Goal: Task Accomplishment & Management: Complete application form

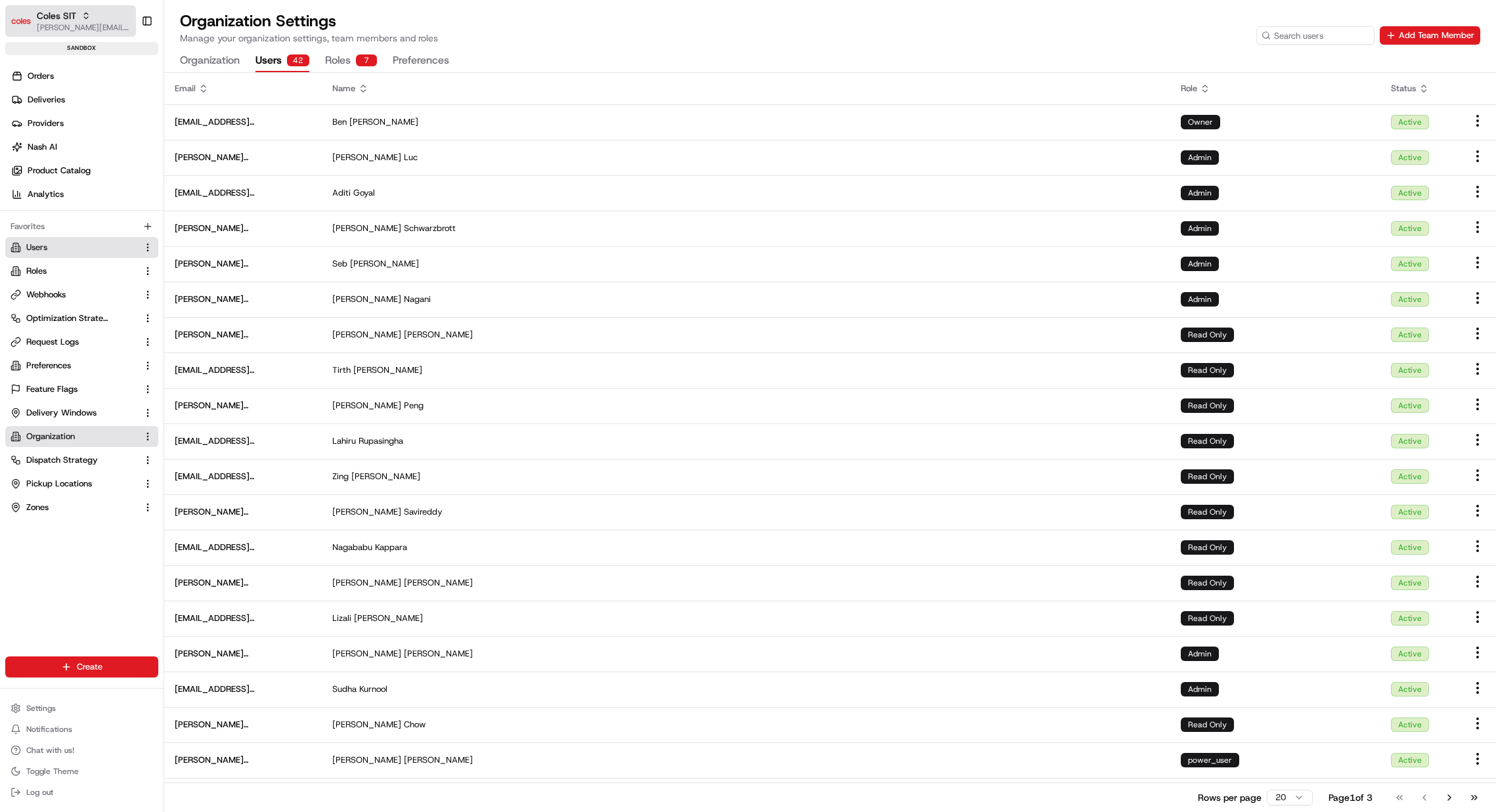
click at [66, 23] on span "[PERSON_NAME][EMAIL_ADDRESS][DOMAIN_NAME]" at bounding box center [83, 27] width 94 height 10
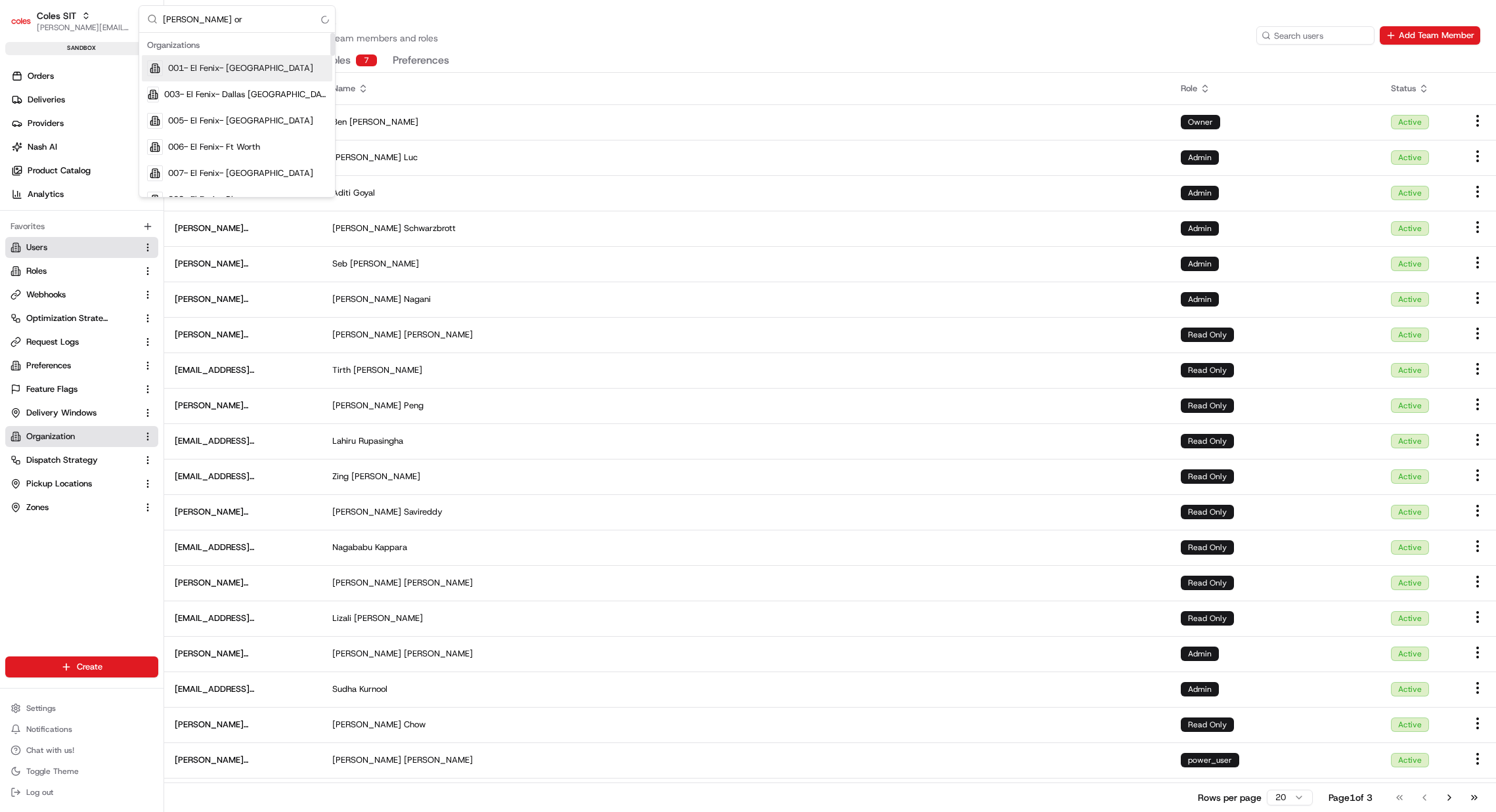
type input "[PERSON_NAME] org"
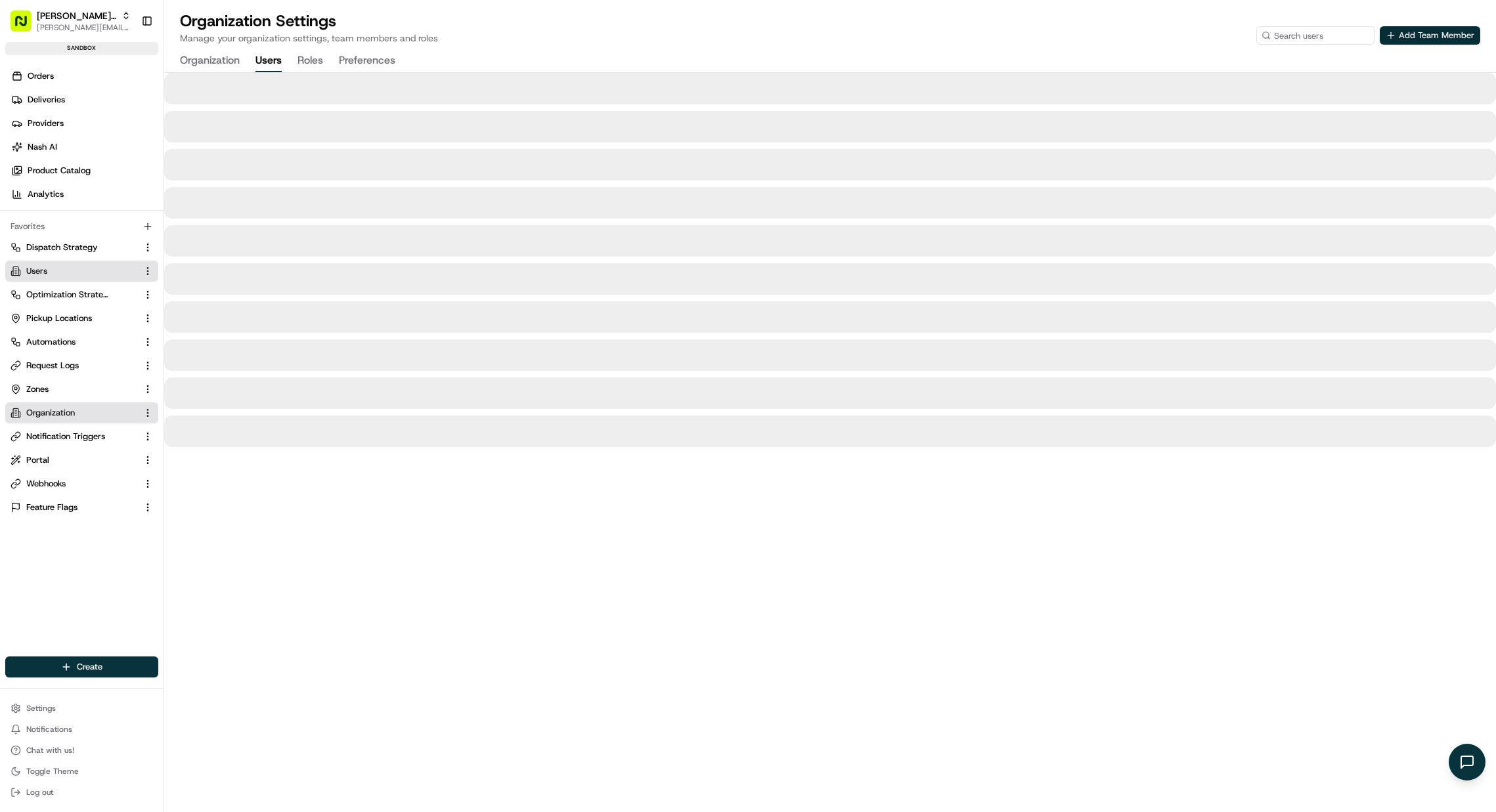
click at [1463, 26] on button "Add Team Member" at bounding box center [1430, 35] width 100 height 18
click at [1454, 36] on button "Add Team Member" at bounding box center [1430, 35] width 100 height 18
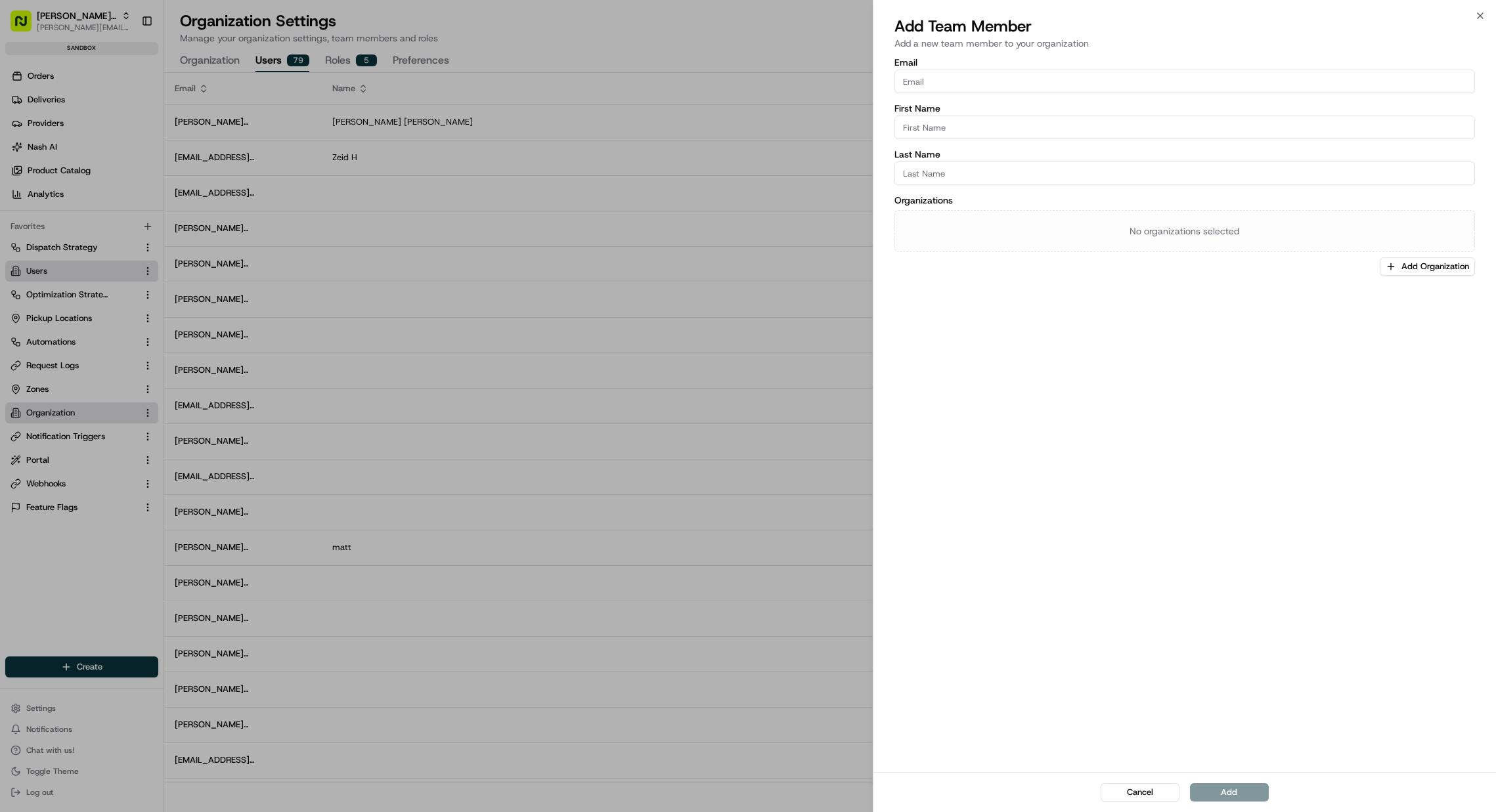
click at [1177, 78] on input "Email" at bounding box center [1184, 81] width 581 height 24
paste input "select * from users where email='thanh@usenash.com';"
click at [1046, 82] on input "select * from users where email='thanh@usenash.com';" at bounding box center [1184, 81] width 581 height 24
click at [1105, 80] on input "select * from users where email='thanh@usenash.com';" at bounding box center [1184, 81] width 581 height 24
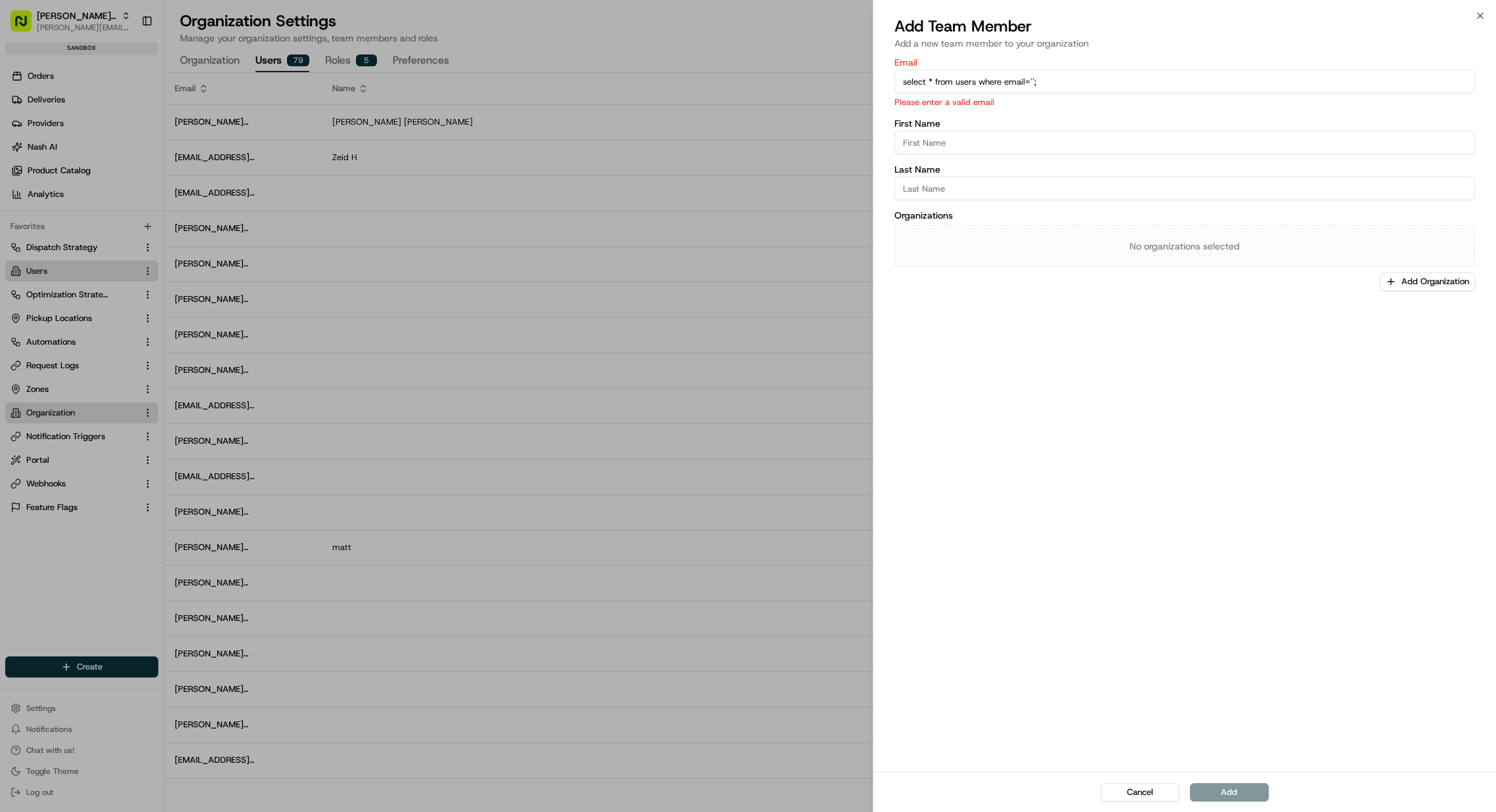
click at [1134, 81] on input "select * from users where email='';" at bounding box center [1184, 81] width 581 height 24
paste input "thanh@usenash.com"
type input "thanh@usenash.com"
click at [1158, 54] on div "Add Team Member Add a new team member to your organization" at bounding box center [1184, 36] width 622 height 40
click at [1083, 115] on input "First Name" at bounding box center [1184, 127] width 581 height 24
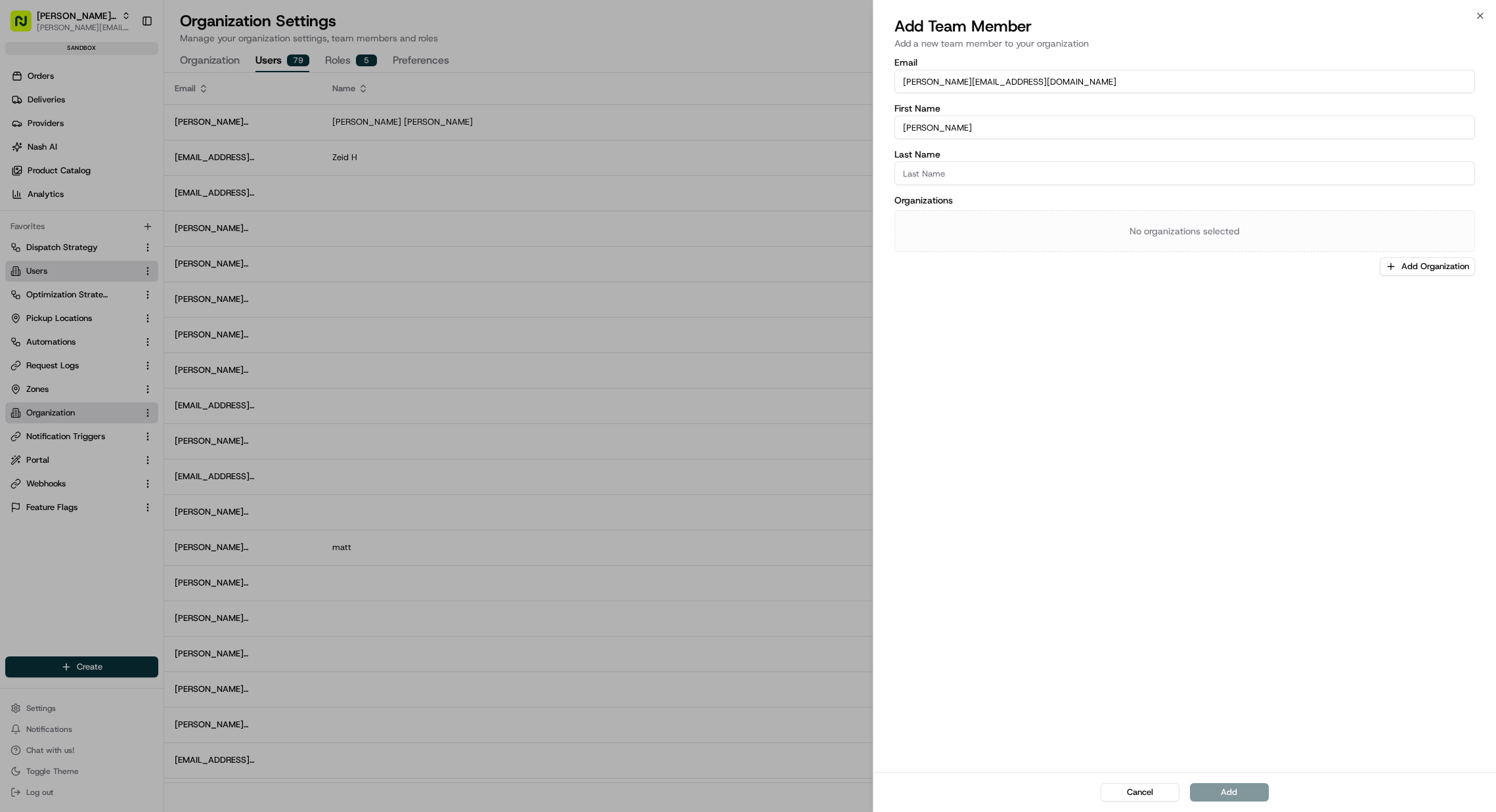
type input "Thanh"
type input "Quan"
click at [1164, 411] on div "Email thanh@usenash.com First Name Thanh Last Name Quan Organizations No organi…" at bounding box center [1184, 413] width 622 height 717
click at [1447, 271] on button "Add Organization" at bounding box center [1427, 266] width 95 height 18
click at [1379, 333] on span "[PERSON_NAME] Org" at bounding box center [1408, 335] width 162 height 12
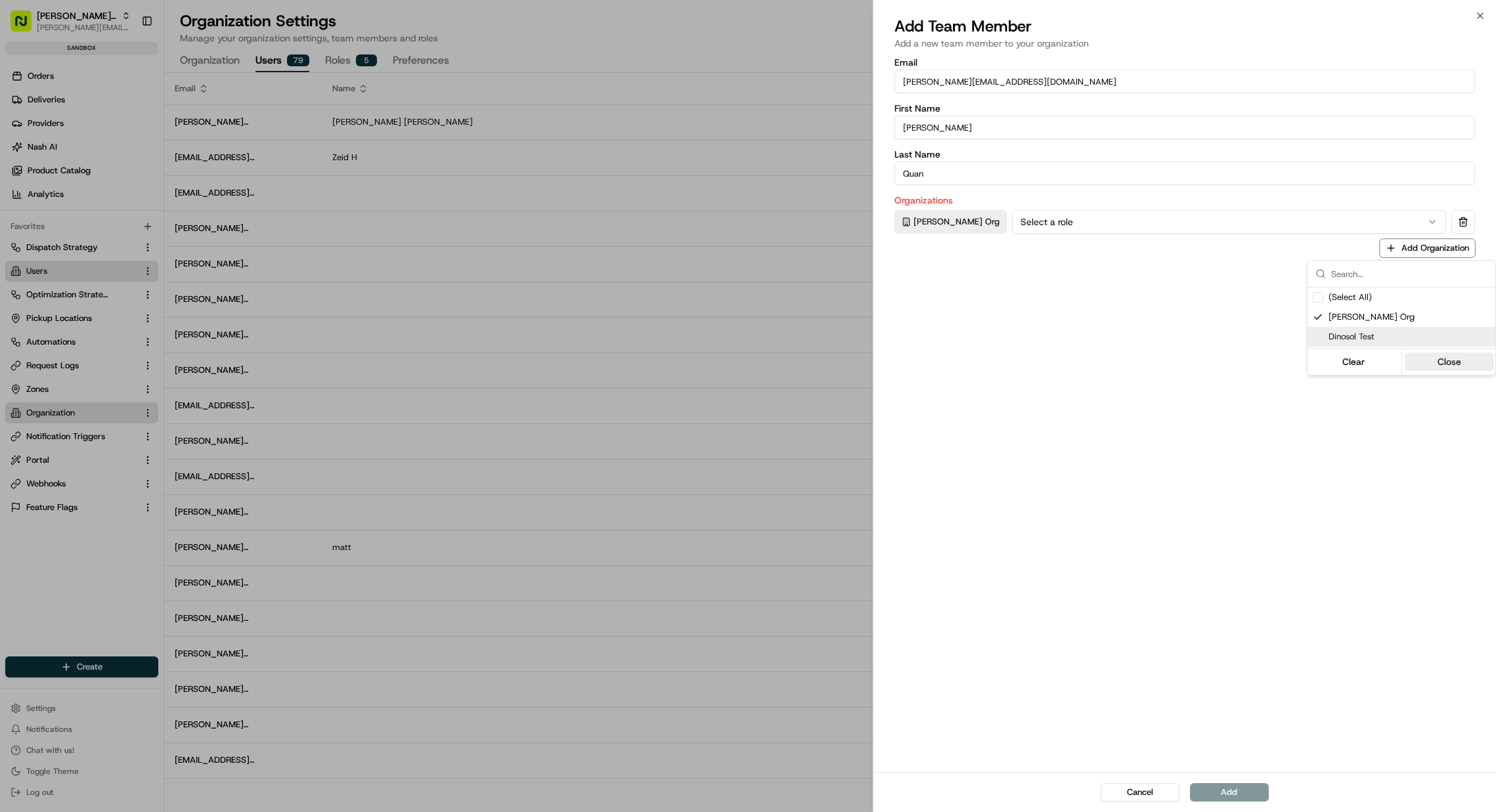
click at [1438, 367] on button "Close" at bounding box center [1449, 361] width 90 height 18
click at [1108, 211] on button "Select a role" at bounding box center [1229, 221] width 434 height 24
click at [1190, 574] on div "Email thanh@usenash.com First Name Thanh Last Name Quan Organizations Nash Org …" at bounding box center [1184, 413] width 622 height 717
click at [1236, 798] on button "Add" at bounding box center [1229, 791] width 78 height 18
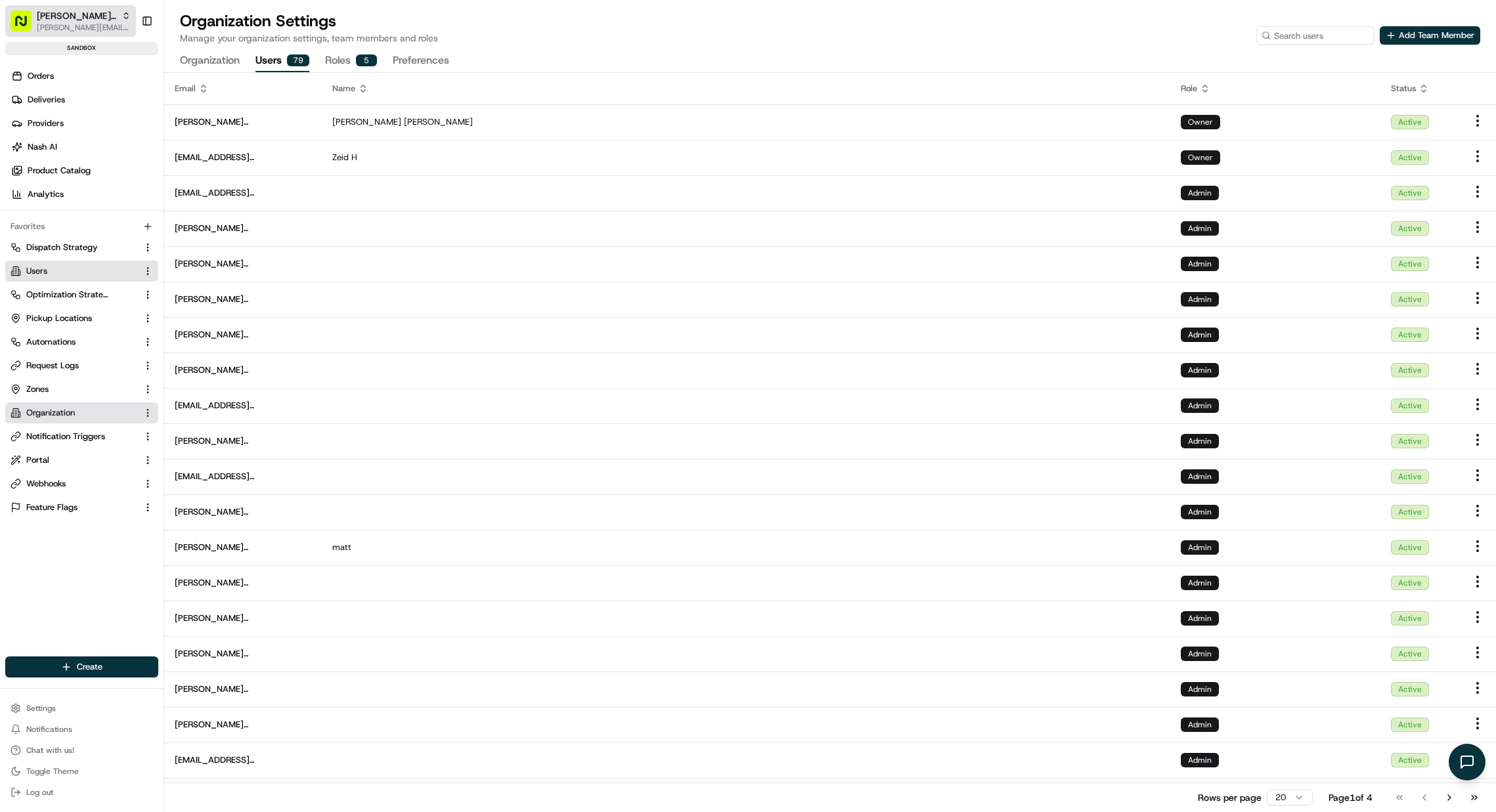
drag, startPoint x: 92, startPoint y: 20, endPoint x: 110, endPoint y: 28, distance: 19.7
click at [93, 20] on div "[PERSON_NAME] Org" at bounding box center [83, 16] width 94 height 13
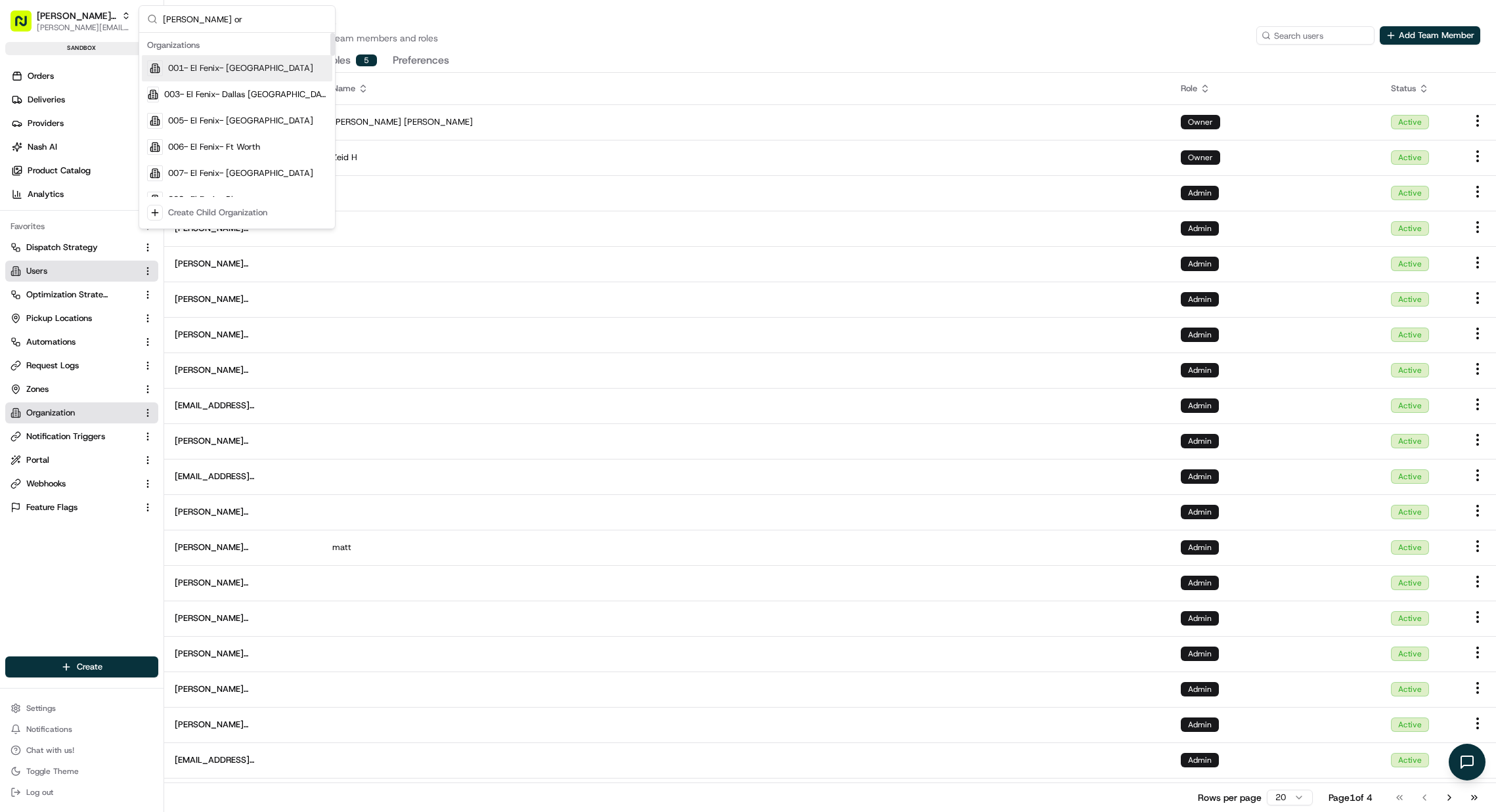
type input "nash org"
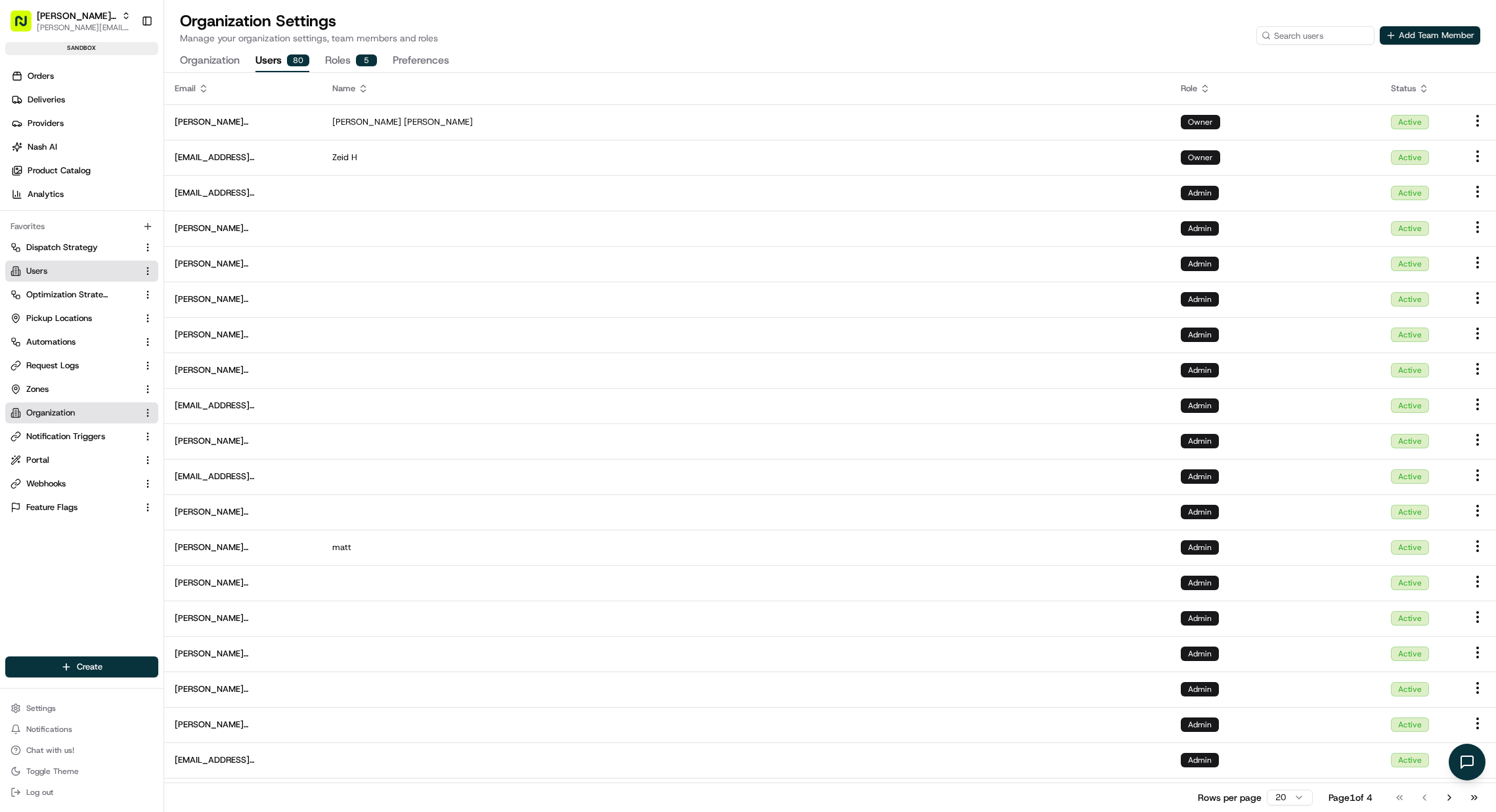
click at [1414, 30] on button "Add Team Member" at bounding box center [1430, 35] width 100 height 18
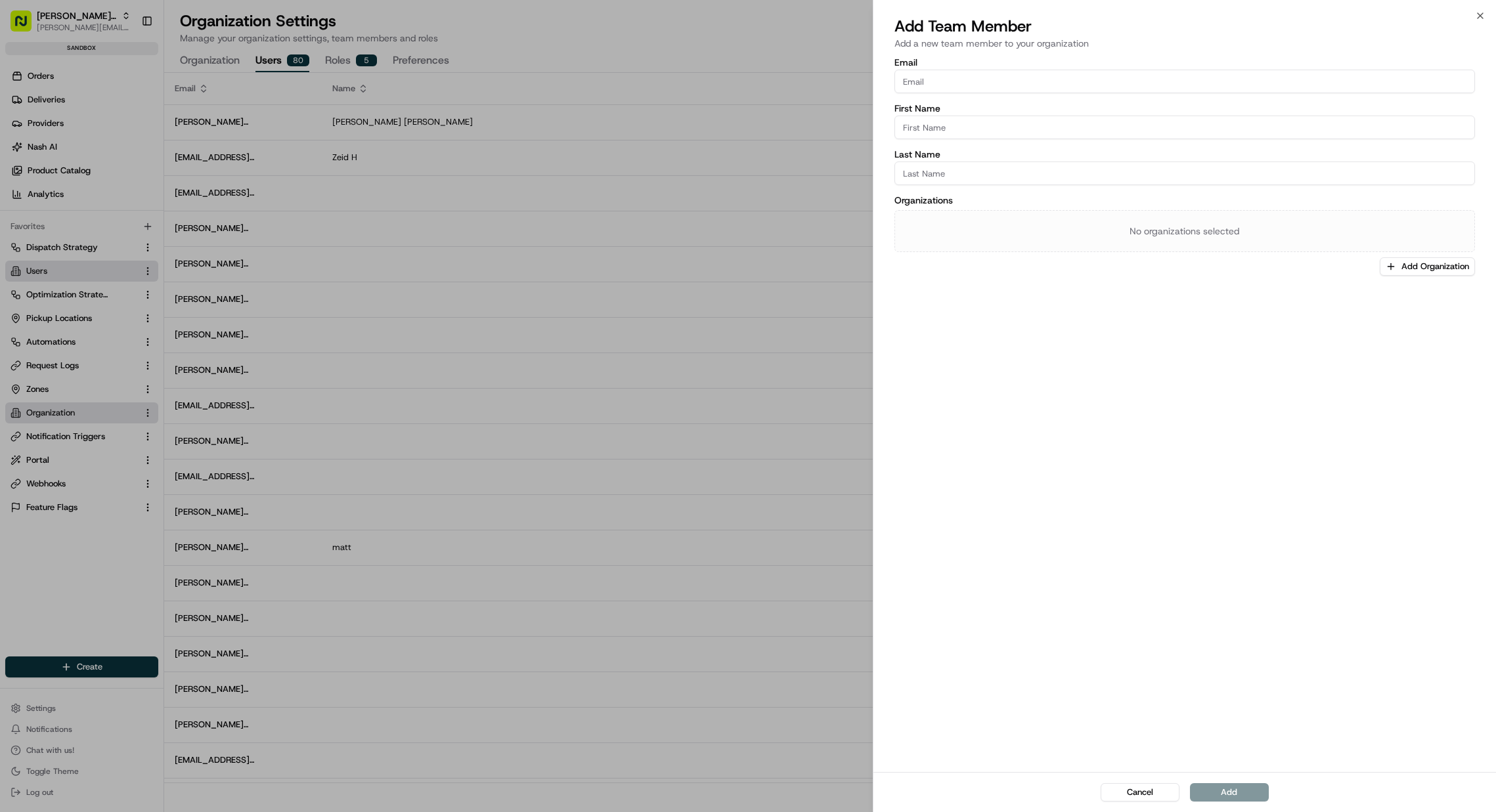
click at [1042, 81] on input "Email" at bounding box center [1184, 81] width 581 height 24
paste input "thanh@usenash.com"
type input "thanh@usenash.com"
click at [1187, 121] on input "First Name" at bounding box center [1184, 127] width 581 height 24
type input "Thanh"
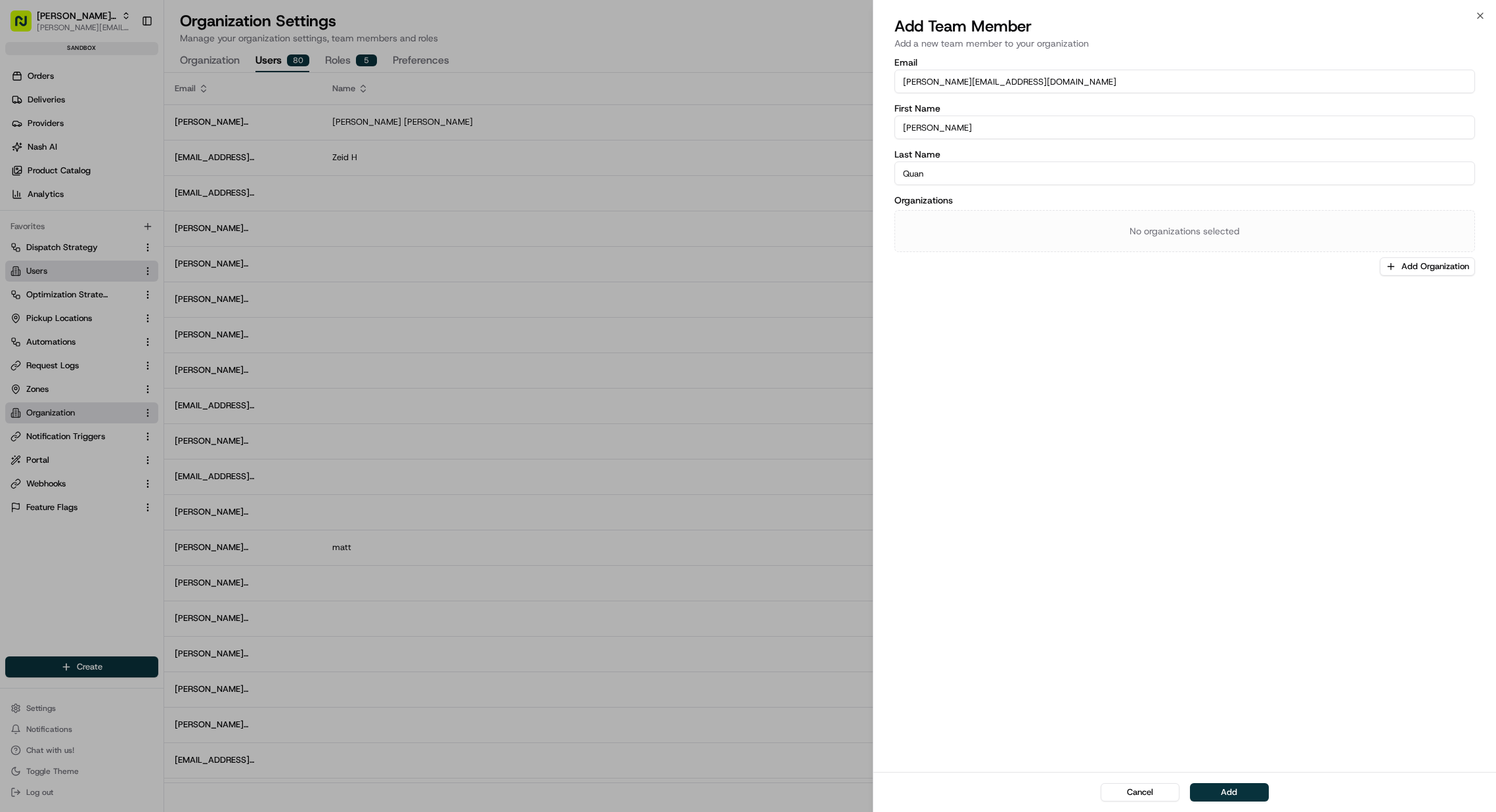
type input "Quan"
click at [1216, 267] on div "Organizations No organizations selected Add Organization" at bounding box center [1184, 235] width 581 height 80
click at [1423, 275] on button "Add Organization" at bounding box center [1427, 266] width 95 height 18
click at [1376, 335] on span "[PERSON_NAME] Org" at bounding box center [1408, 335] width 162 height 12
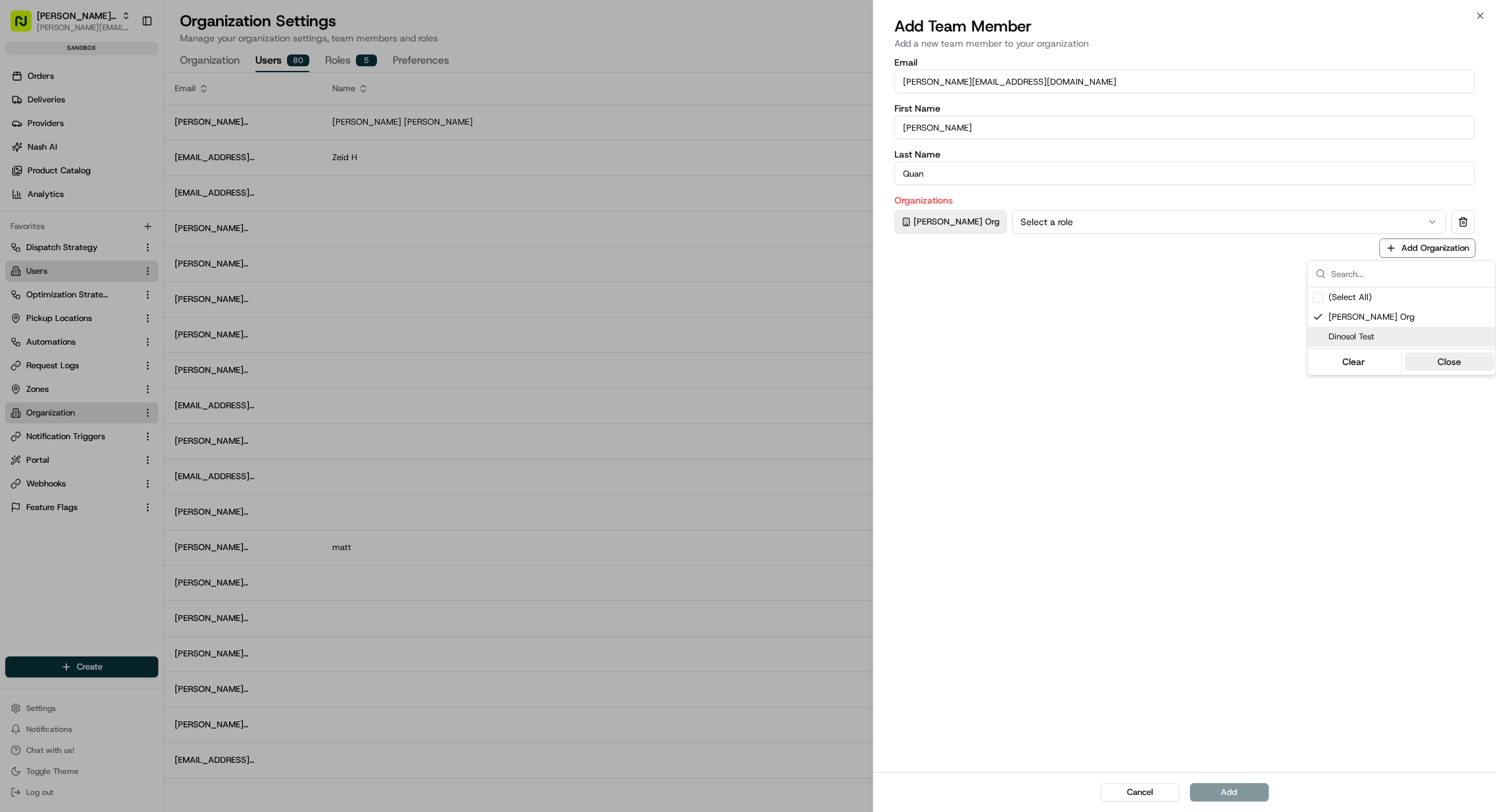
click at [1431, 367] on button "Close" at bounding box center [1449, 361] width 90 height 18
click at [1147, 224] on button "Select a role" at bounding box center [1229, 221] width 434 height 24
drag, startPoint x: 1237, startPoint y: 492, endPoint x: 1235, endPoint y: 539, distance: 47.0
click at [1237, 492] on div "Email thanh@usenash.com First Name Thanh Last Name Quan Organizations Nash Org …" at bounding box center [1184, 413] width 622 height 717
click at [1244, 787] on button "Add" at bounding box center [1229, 791] width 78 height 18
